Goal: Task Accomplishment & Management: Complete application form

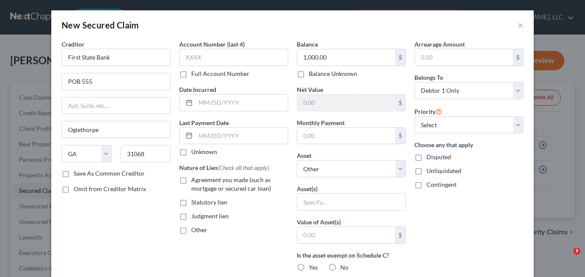
select select "10"
select select "0"
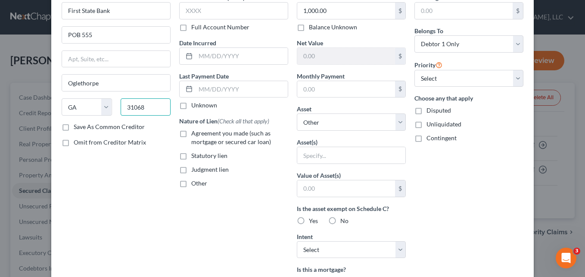
click at [147, 109] on input "31068" at bounding box center [146, 106] width 50 height 17
type input "3"
type input "31068"
click at [140, 185] on div "Creditor * First State Bank POB 555 Oglethorpe State [US_STATE] AK AR AZ CA CO …" at bounding box center [116, 185] width 118 height 384
click at [132, 81] on input "Oglethorpe" at bounding box center [116, 83] width 108 height 16
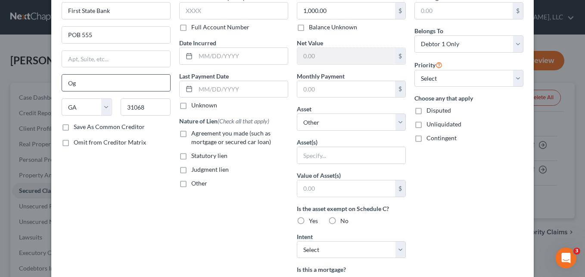
type input "O"
type input "E"
click at [128, 189] on div "Creditor * First State Bank POB 555 [PERSON_NAME] State [US_STATE] AK AR AZ CA …" at bounding box center [116, 185] width 118 height 384
click at [144, 197] on div "Creditor * First State Bank POB 555 [PERSON_NAME] State [US_STATE] AK AR AZ CA …" at bounding box center [116, 185] width 118 height 384
click at [112, 87] on input "[PERSON_NAME]" at bounding box center [116, 83] width 108 height 16
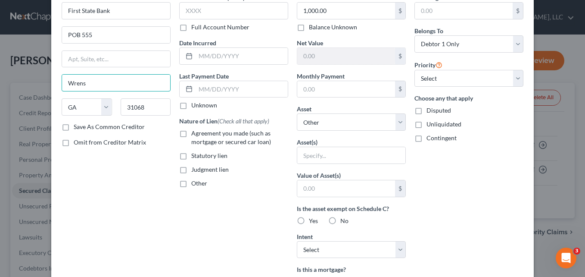
type input "Wrens"
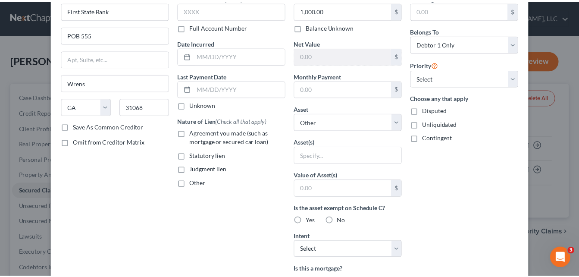
scroll to position [202, 0]
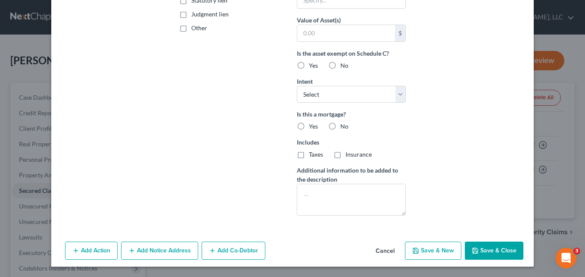
click at [501, 247] on button "Save & Close" at bounding box center [494, 250] width 59 height 18
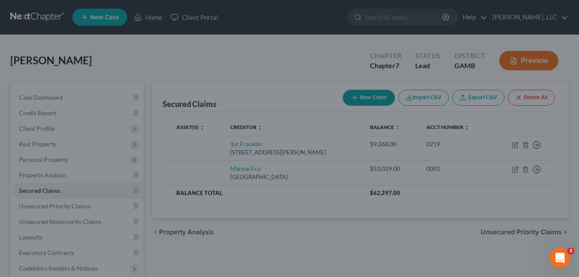
scroll to position [0, 0]
